Goal: Information Seeking & Learning: Learn about a topic

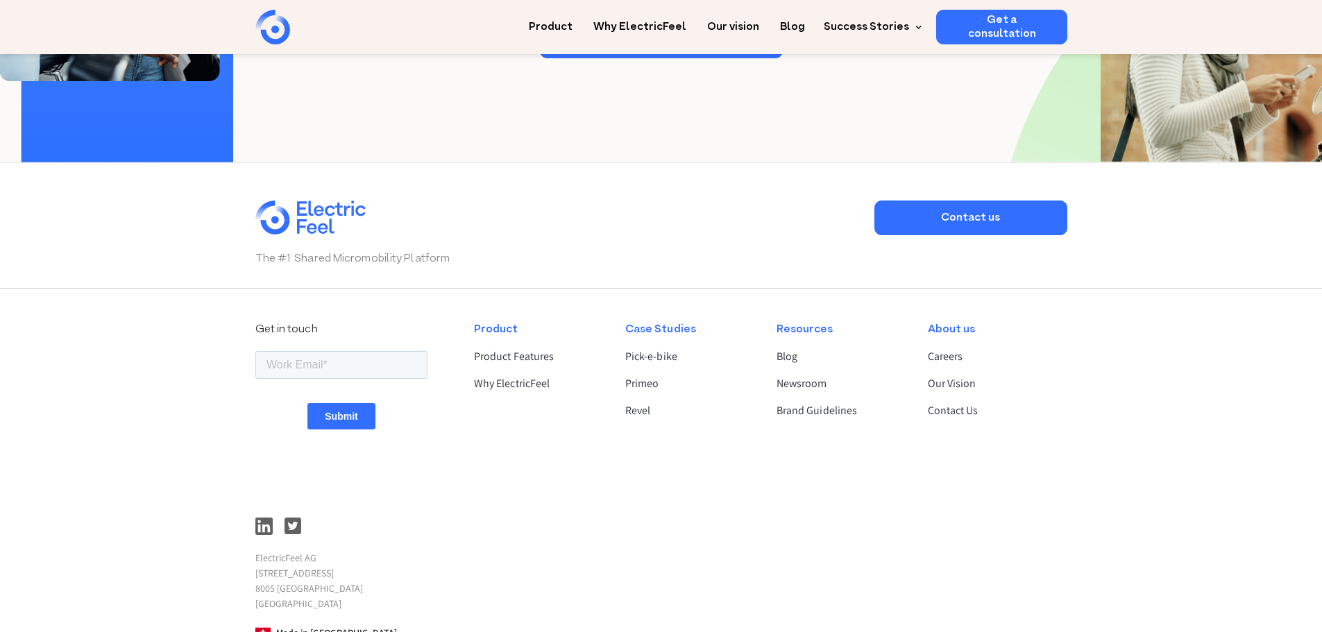
scroll to position [3539, 0]
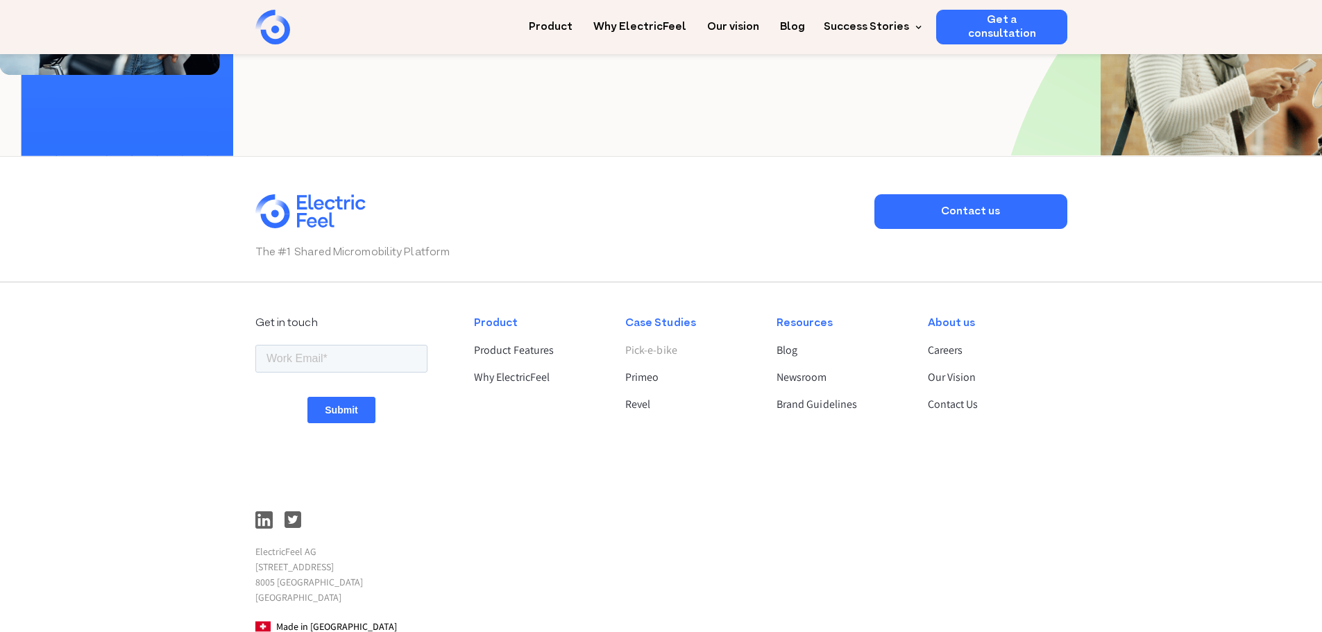
click at [652, 359] on link "Pick-e-bike" at bounding box center [689, 350] width 128 height 17
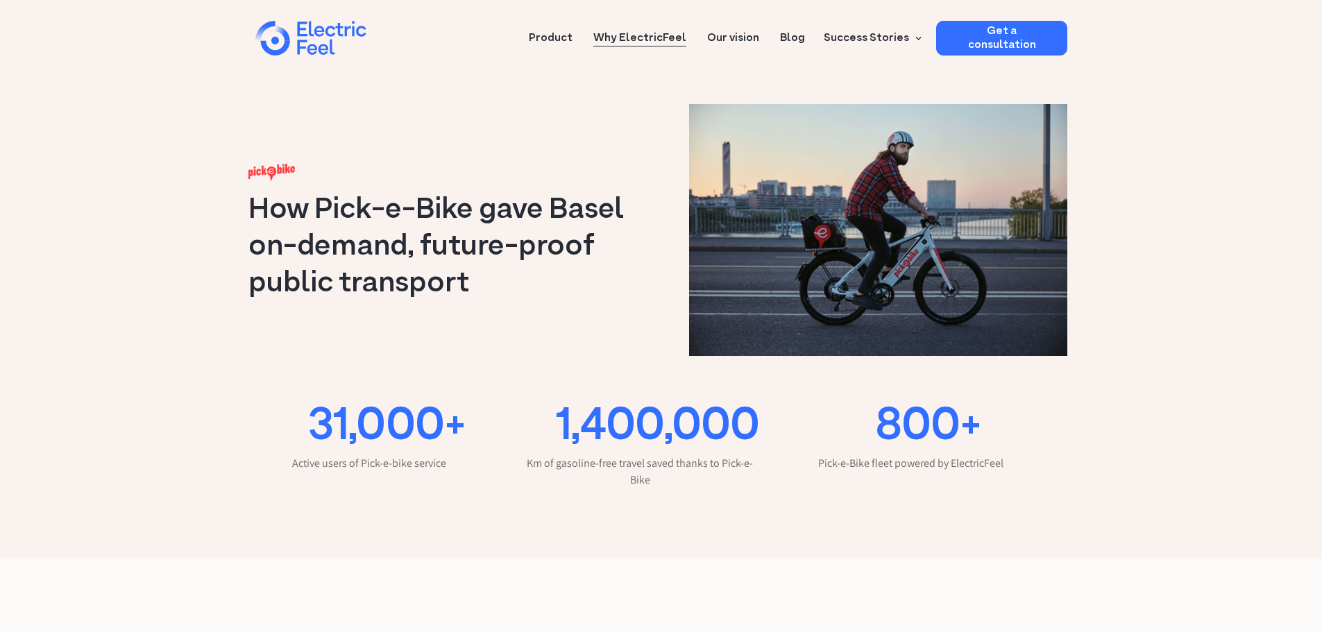
click at [629, 42] on link "Why ElectricFeel" at bounding box center [639, 34] width 93 height 26
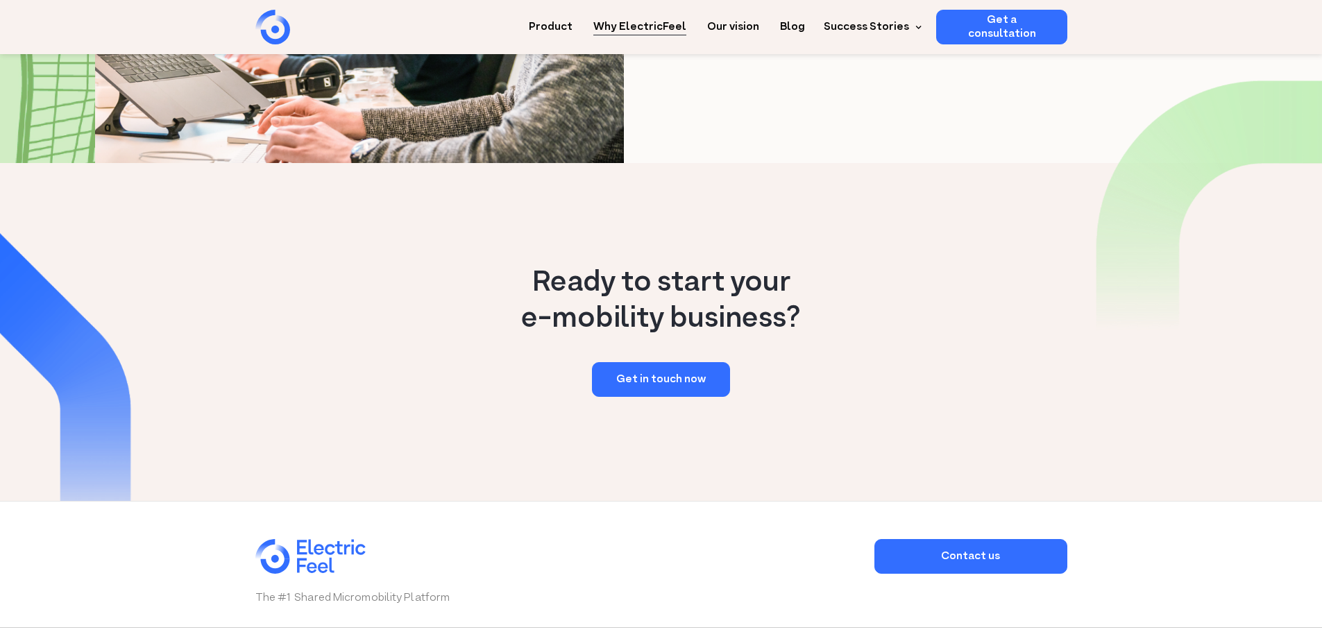
scroll to position [1943, 0]
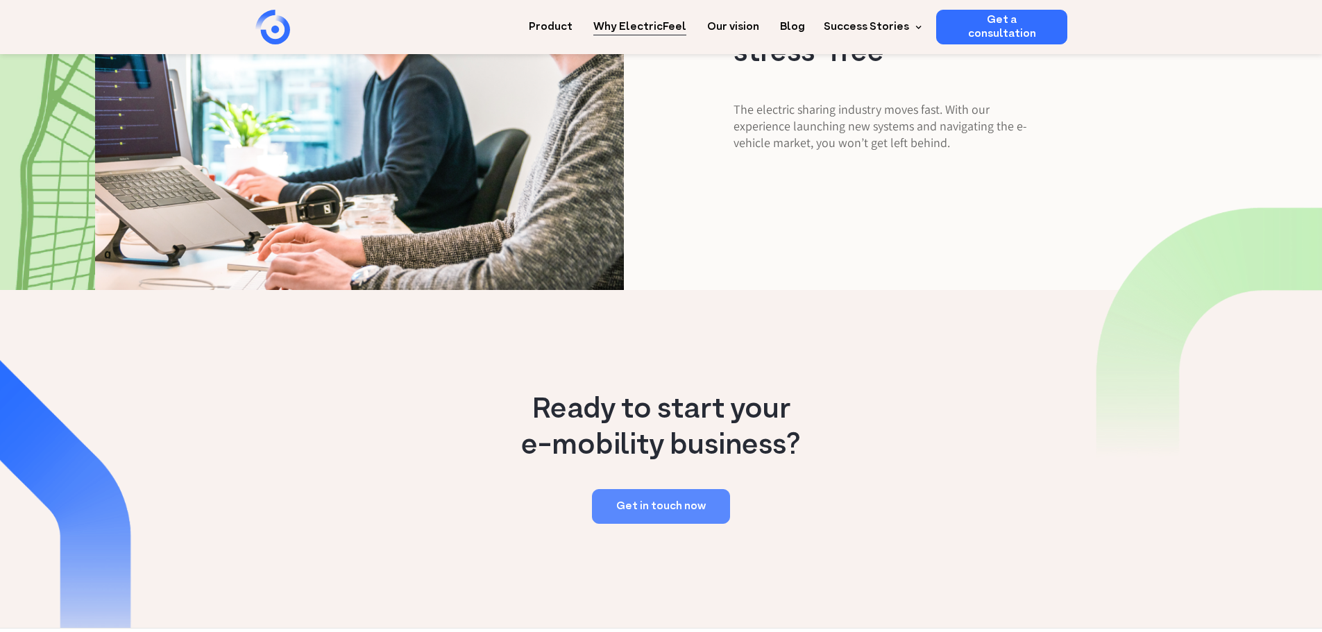
click at [691, 489] on link "Get in touch now" at bounding box center [661, 506] width 138 height 35
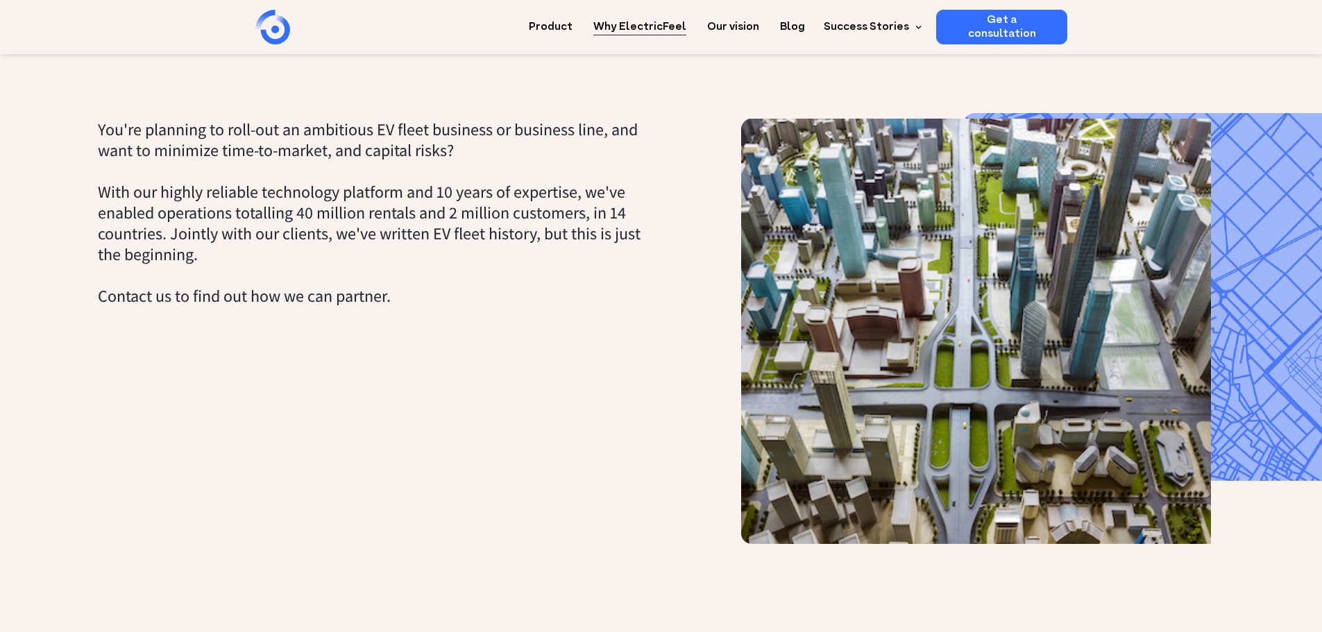
scroll to position [486, 0]
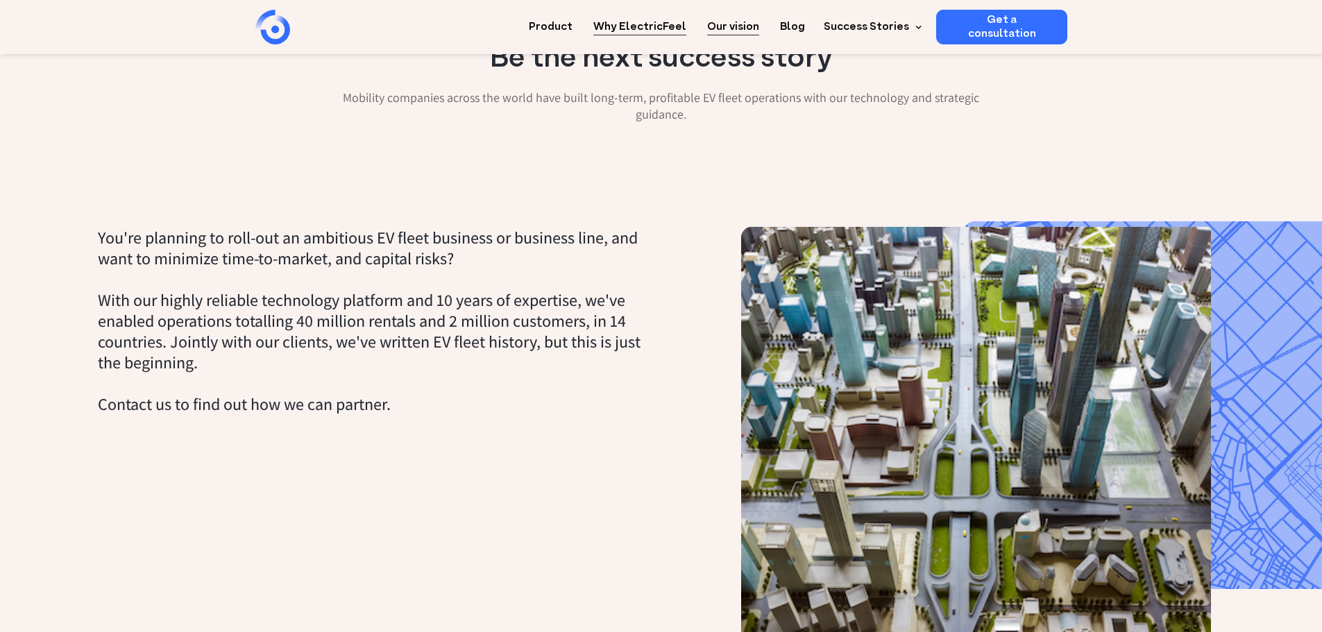
click at [751, 27] on link "Our vision" at bounding box center [733, 23] width 52 height 26
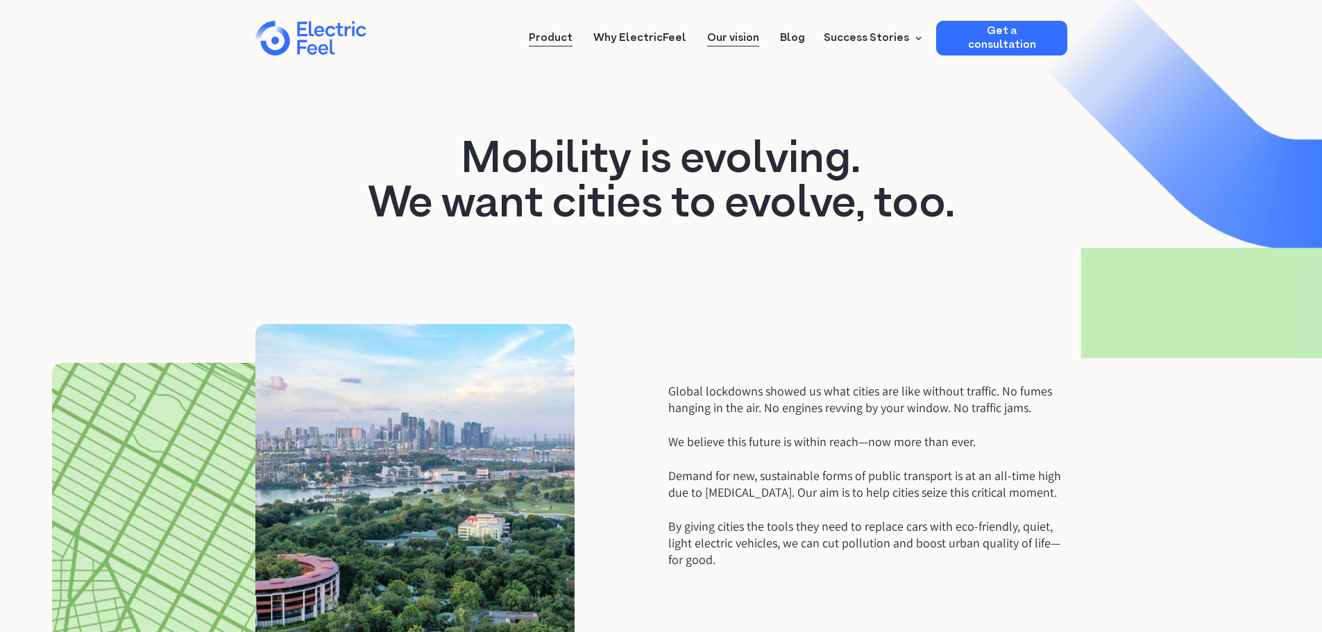
click at [572, 38] on link "Product" at bounding box center [551, 34] width 44 height 26
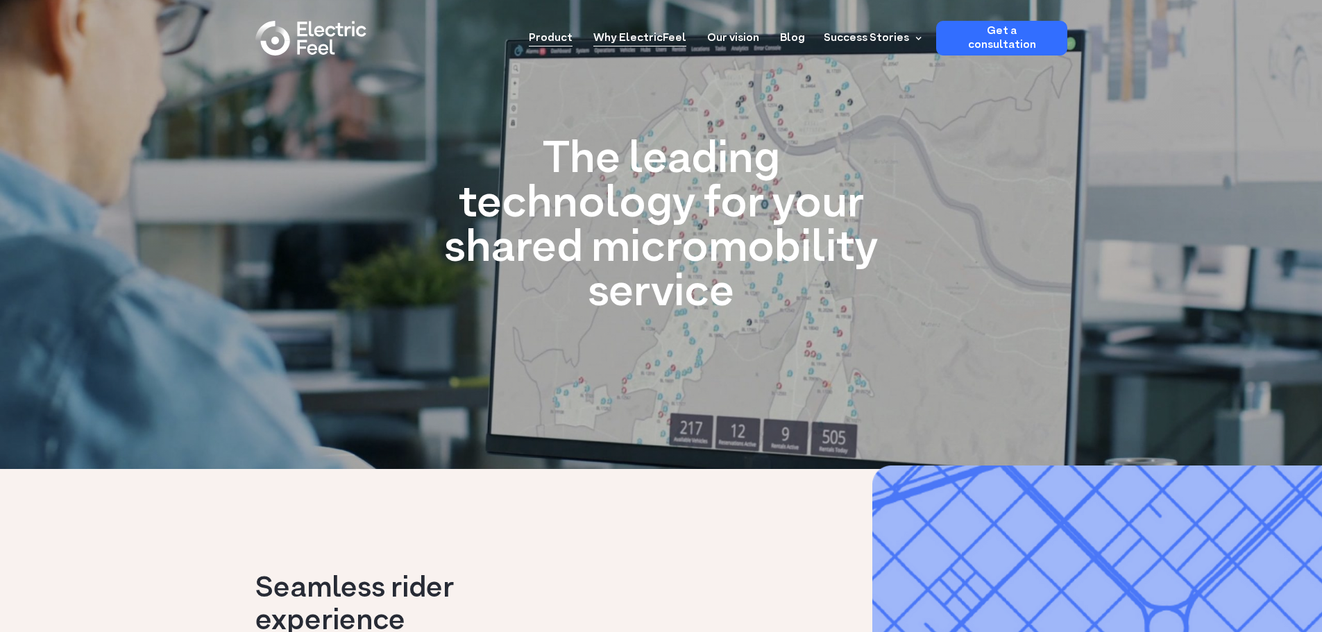
click at [674, 41] on link "Why ElectricFeel" at bounding box center [639, 34] width 93 height 26
